Goal: Task Accomplishment & Management: Manage account settings

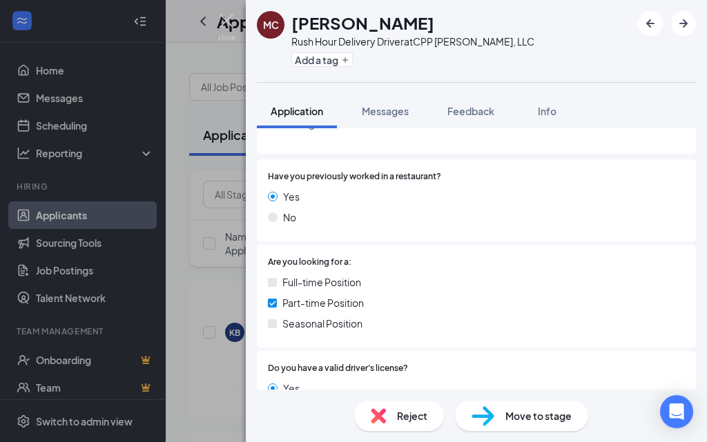
scroll to position [138, 0]
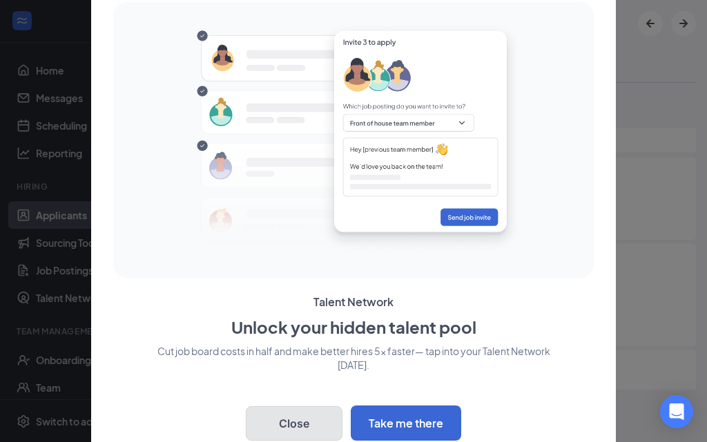
click at [300, 417] on button "Close" at bounding box center [294, 424] width 97 height 35
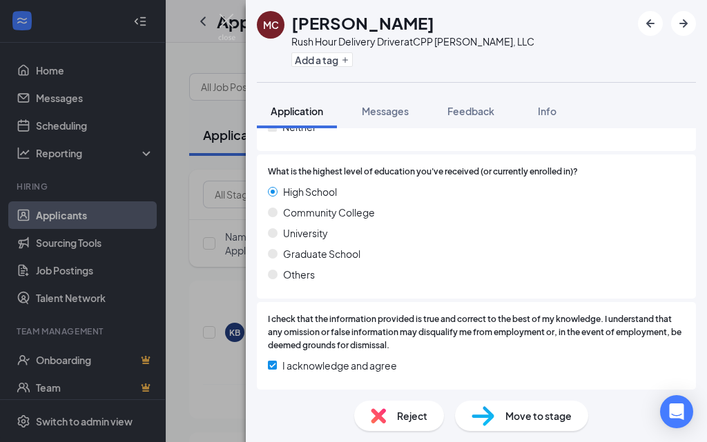
scroll to position [912, 0]
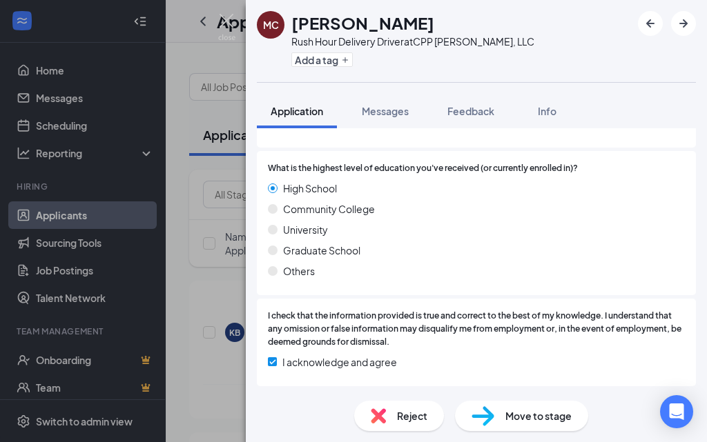
click at [526, 416] on span "Move to stage" at bounding box center [538, 416] width 66 height 15
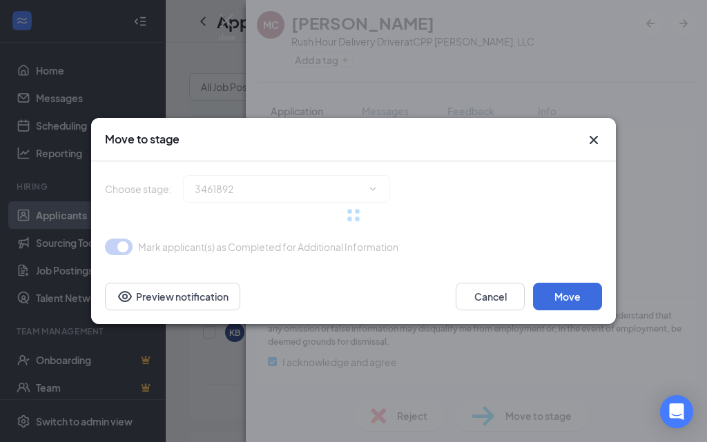
scroll to position [907, 0]
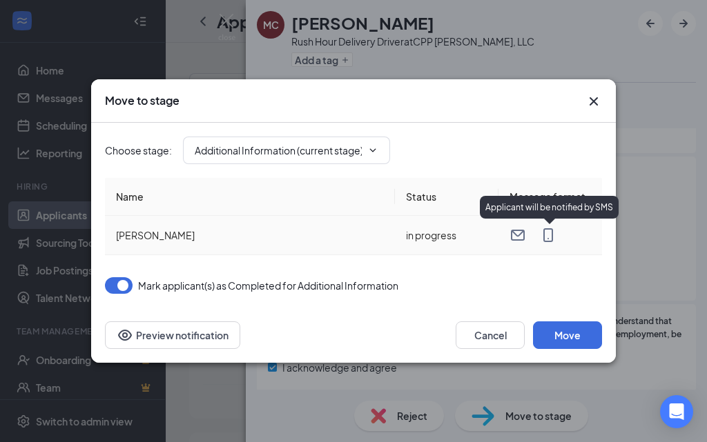
click at [549, 233] on icon "MobileSms" at bounding box center [548, 235] width 17 height 17
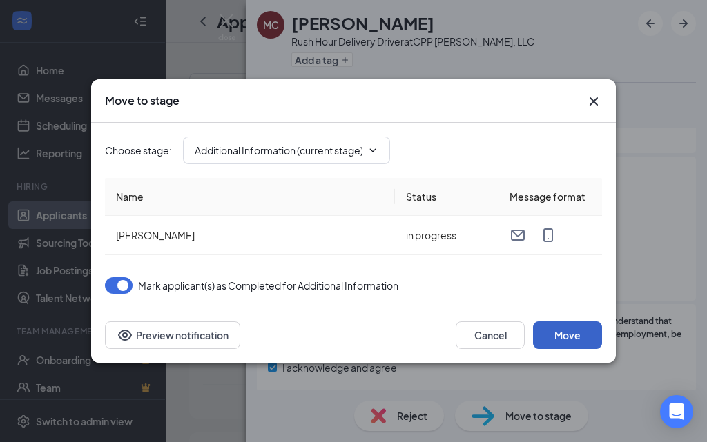
click at [570, 339] on button "Move" at bounding box center [567, 336] width 69 height 28
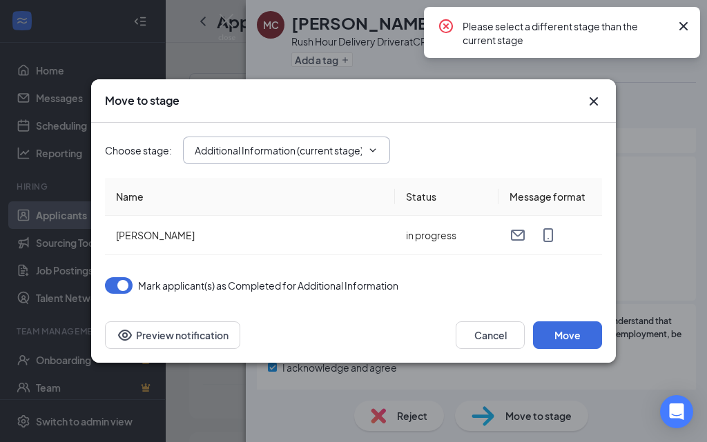
click at [351, 145] on input "Additional Information (current stage)" at bounding box center [278, 150] width 167 height 15
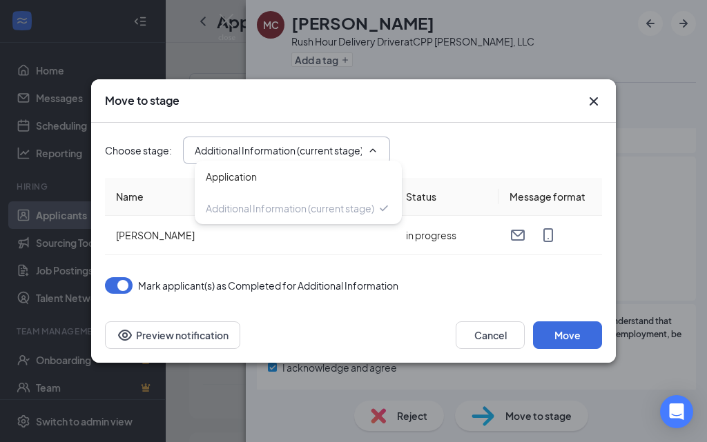
click at [353, 145] on input "Additional Information (current stage)" at bounding box center [278, 150] width 167 height 15
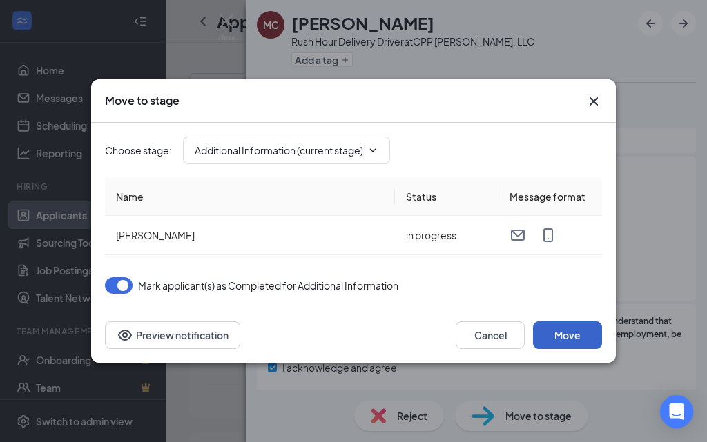
click at [567, 332] on button "Move" at bounding box center [567, 336] width 69 height 28
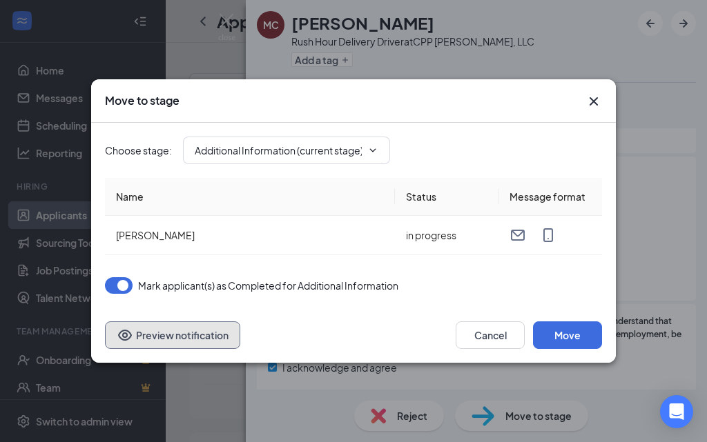
click at [208, 341] on button "Preview notification" at bounding box center [172, 336] width 135 height 28
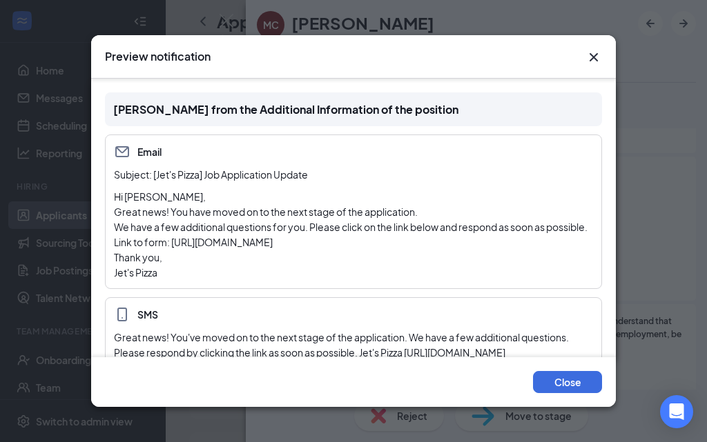
scroll to position [42, 0]
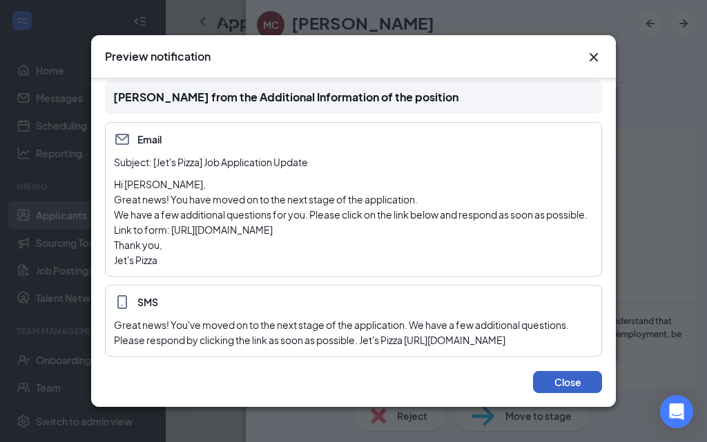
click at [565, 385] on button "Close" at bounding box center [567, 382] width 69 height 22
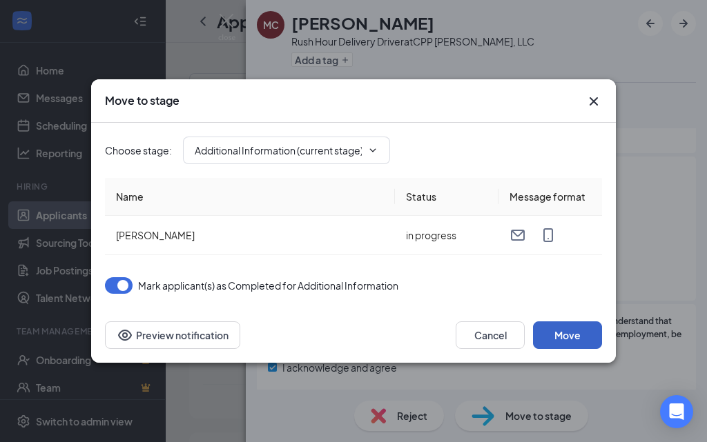
click at [569, 335] on button "Move" at bounding box center [567, 336] width 69 height 28
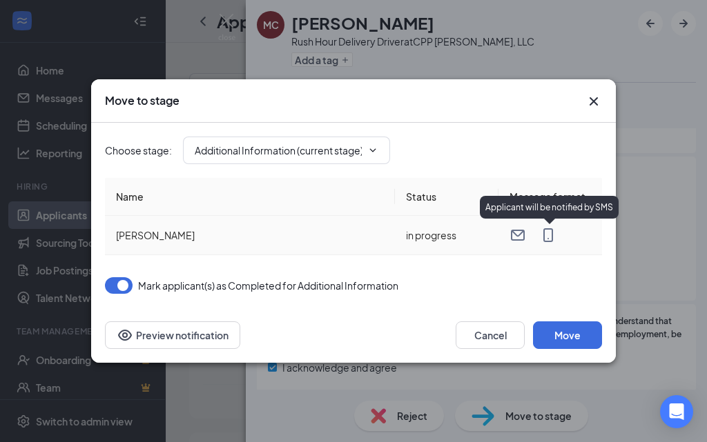
click at [548, 238] on icon "MobileSms" at bounding box center [548, 235] width 10 height 14
click at [511, 234] on icon "Email" at bounding box center [518, 235] width 14 height 11
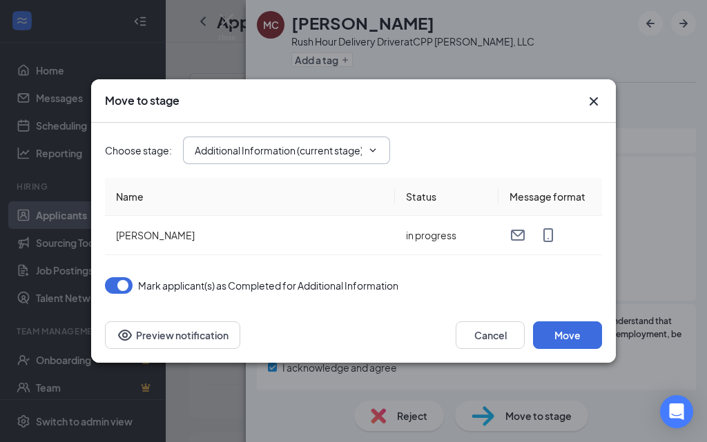
click at [373, 153] on icon "ChevronDown" at bounding box center [372, 150] width 11 height 11
click at [276, 139] on span "Additional Information (current stage) Application Additional Information (curr…" at bounding box center [286, 151] width 207 height 28
click at [461, 200] on th "Status" at bounding box center [447, 197] width 104 height 38
click at [565, 331] on button "Move" at bounding box center [567, 336] width 69 height 28
click at [362, 146] on span "Additional Information (current stage) Application Additional Information (curr…" at bounding box center [286, 151] width 207 height 28
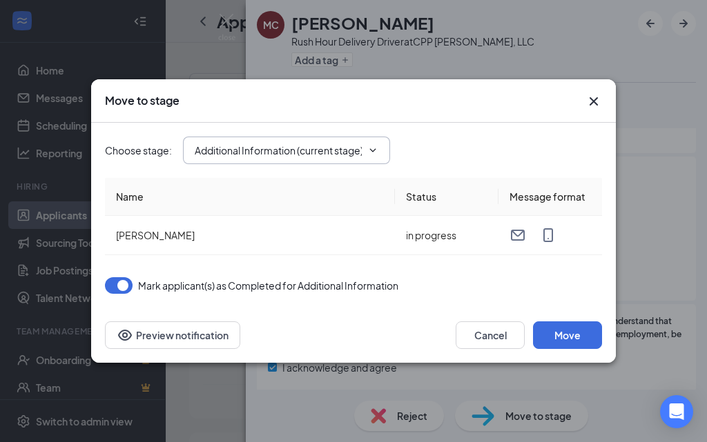
scroll to position [0, 1]
click at [375, 150] on icon "ChevronDown" at bounding box center [372, 150] width 11 height 11
click at [365, 153] on span at bounding box center [371, 150] width 14 height 11
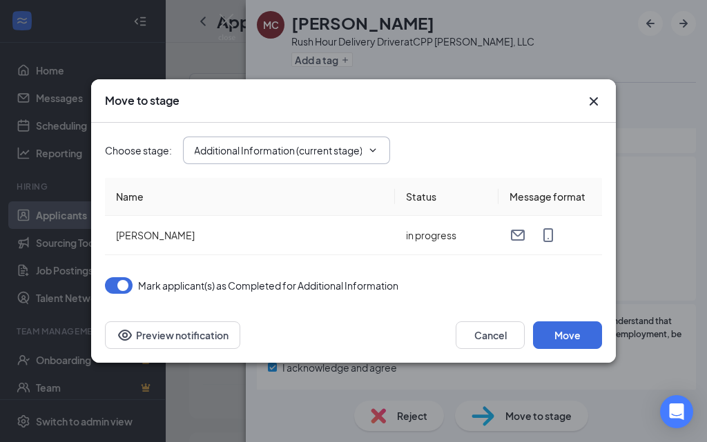
click at [287, 157] on input "Additional Information (current stage)" at bounding box center [278, 150] width 167 height 15
click at [267, 177] on div "Application" at bounding box center [298, 176] width 185 height 15
type input "Application"
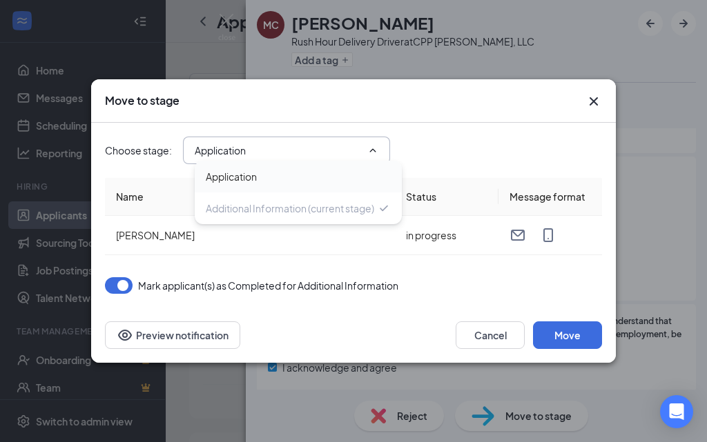
scroll to position [0, 0]
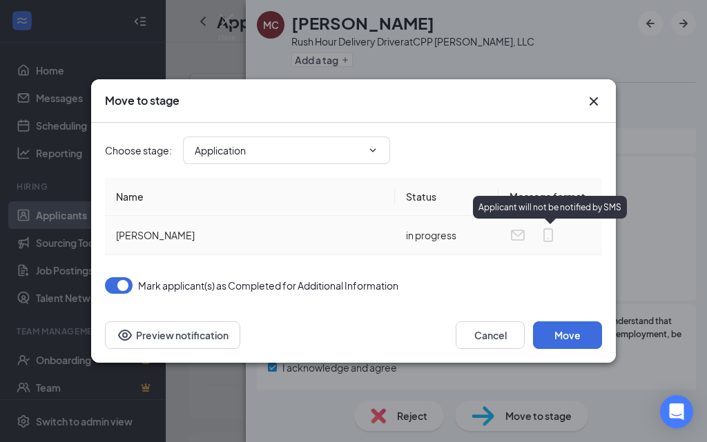
click at [553, 233] on icon "MobileSms" at bounding box center [548, 235] width 10 height 14
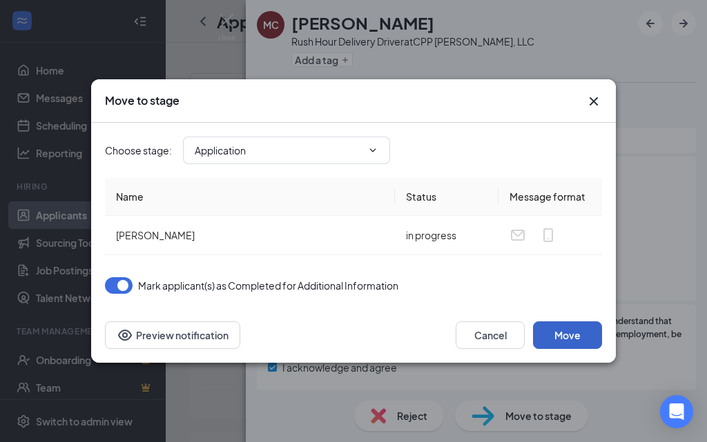
click at [571, 340] on button "Move" at bounding box center [567, 336] width 69 height 28
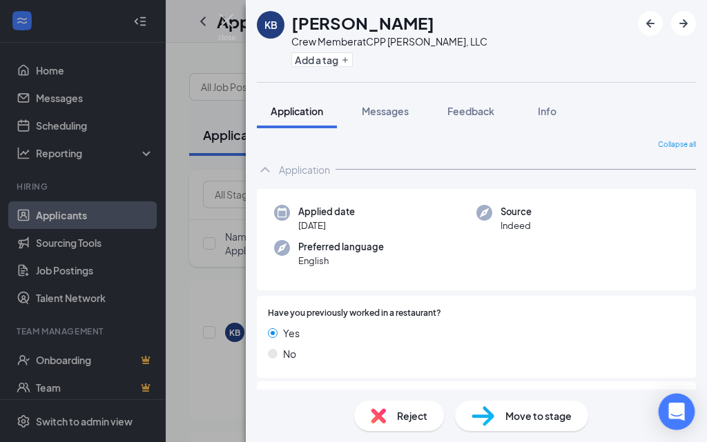
scroll to position [759, 0]
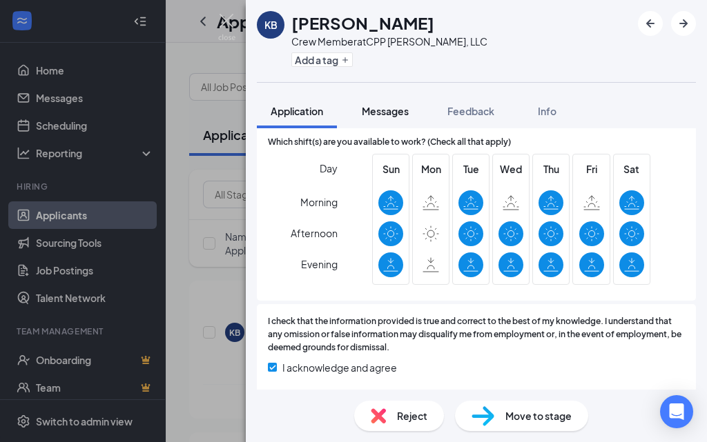
click at [391, 109] on span "Messages" at bounding box center [385, 111] width 47 height 12
click at [392, 109] on span "Messages" at bounding box center [385, 111] width 47 height 12
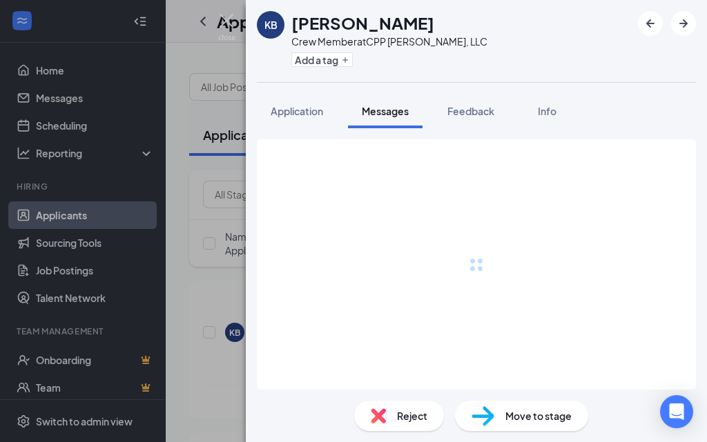
click at [221, 289] on div "KB [PERSON_NAME] Crew Member at CPP [PERSON_NAME], LLC Add a tag Application Me…" at bounding box center [353, 221] width 707 height 442
